Goal: Task Accomplishment & Management: Use online tool/utility

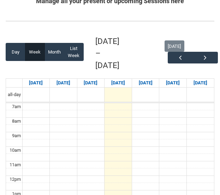
scroll to position [10, 0]
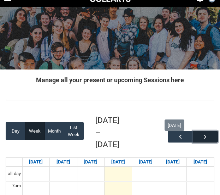
click at [202, 133] on span "button" at bounding box center [205, 136] width 7 height 7
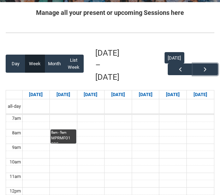
scroll to position [81, 0]
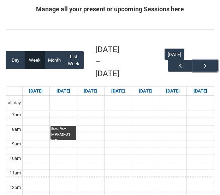
click at [58, 132] on div "MPRMFO1 PRE-RECORDED VIDEO Mixing Foundations (Lecture/Tut) | Online | [PERSON_…" at bounding box center [63, 136] width 24 height 8
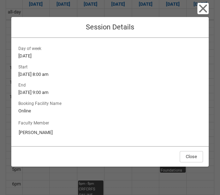
scroll to position [187, 0]
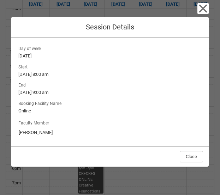
click at [218, 81] on div "Close Session Details Session Name MPRMFO1 PRE-RECORDED VIDEO Mixing Foundation…" at bounding box center [110, 97] width 220 height 195
click at [202, 10] on icon "button" at bounding box center [204, 9] width 8 height 8
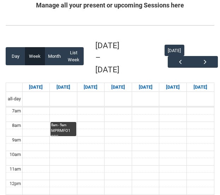
scroll to position [70, 0]
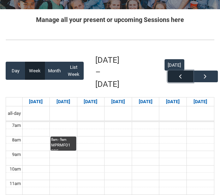
click at [175, 70] on button "button" at bounding box center [180, 76] width 25 height 12
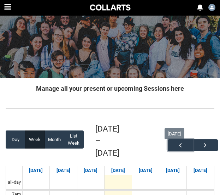
scroll to position [0, 0]
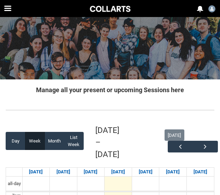
click at [113, 8] on div at bounding box center [110, 9] width 42 height 8
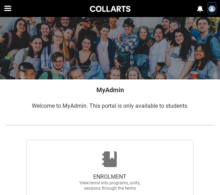
click at [212, 8] on img "User Profile Student.mburns.20263282" at bounding box center [212, 8] width 7 height 7
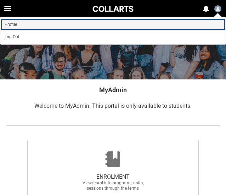
click at [35, 23] on link "Profile" at bounding box center [112, 24] width 225 height 12
